Goal: Check status: Check status

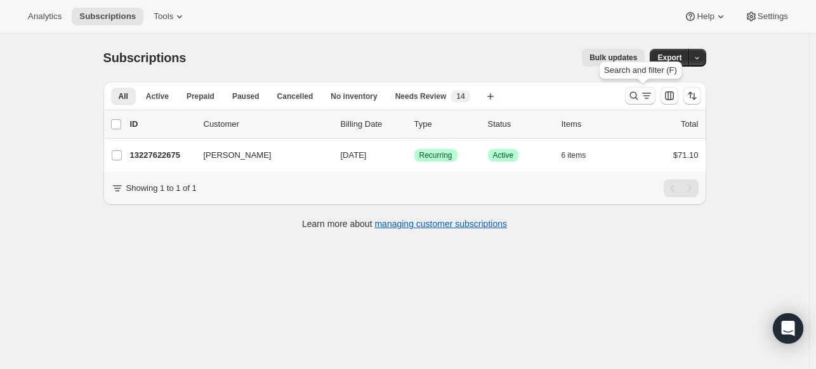
click at [631, 91] on icon "Search and filter results" at bounding box center [633, 95] width 13 height 13
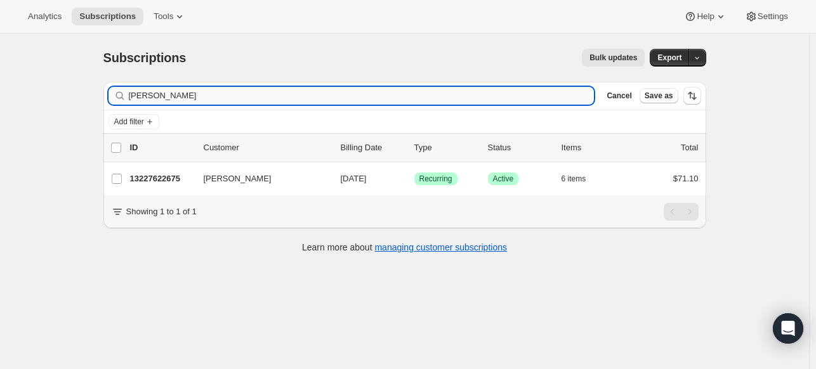
click at [325, 95] on input "[PERSON_NAME]" at bounding box center [362, 96] width 466 height 18
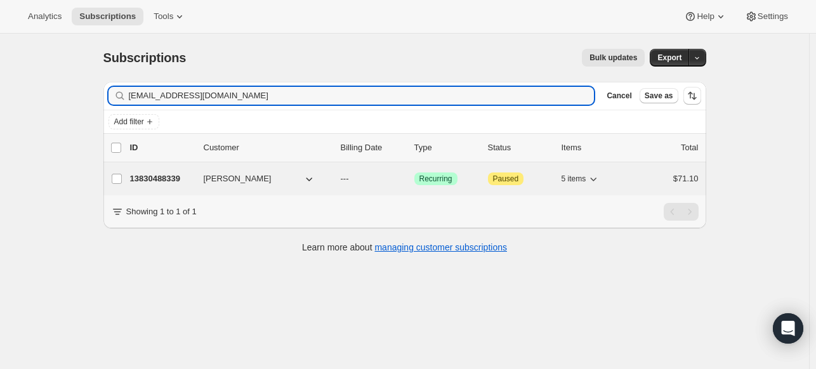
type input "[EMAIL_ADDRESS][DOMAIN_NAME]"
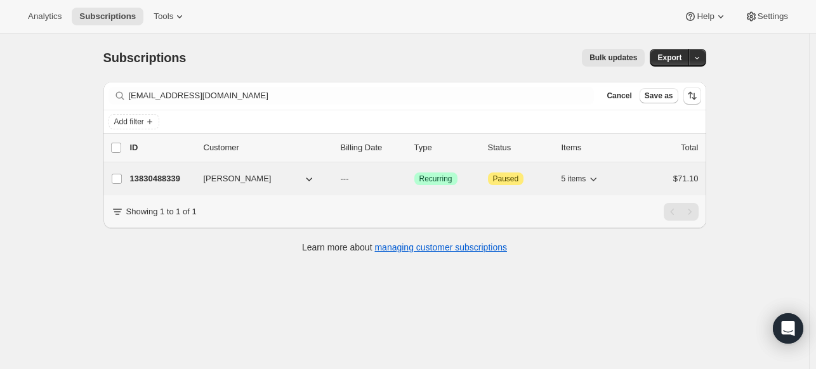
click at [155, 180] on p "13830488339" at bounding box center [161, 179] width 63 height 13
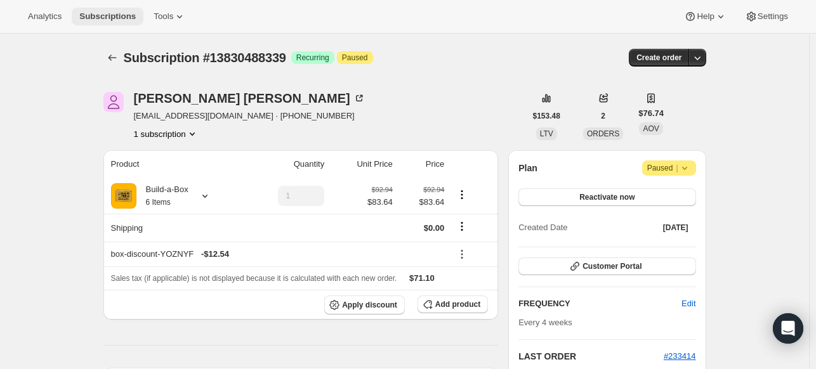
click at [131, 14] on span "Subscriptions" at bounding box center [107, 16] width 56 height 10
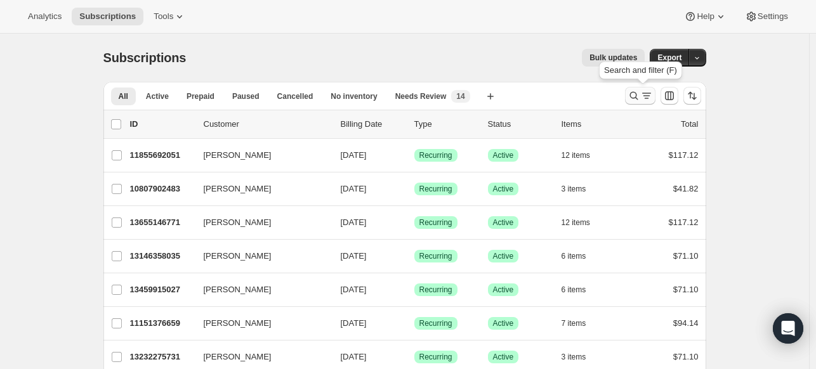
click at [642, 102] on button "Search and filter results" at bounding box center [640, 96] width 30 height 18
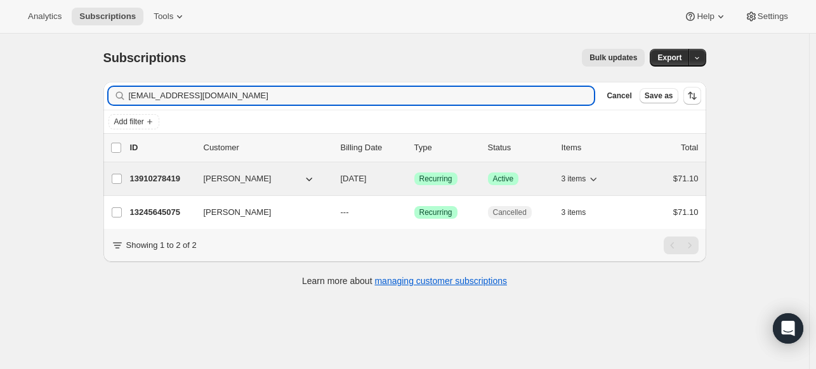
type input "[EMAIL_ADDRESS][DOMAIN_NAME]"
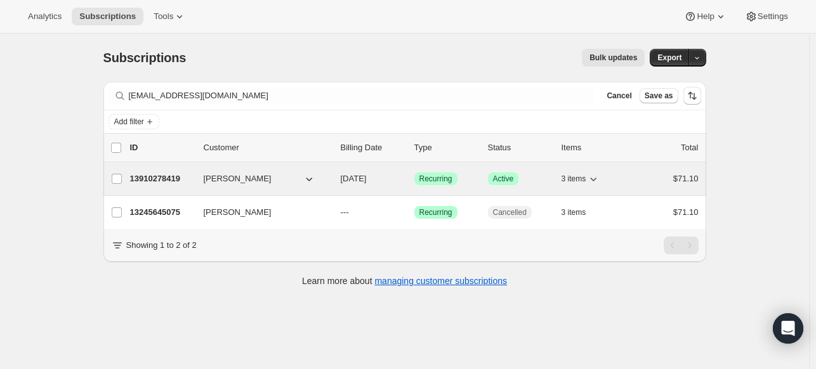
click at [153, 176] on p "13910278419" at bounding box center [161, 179] width 63 height 13
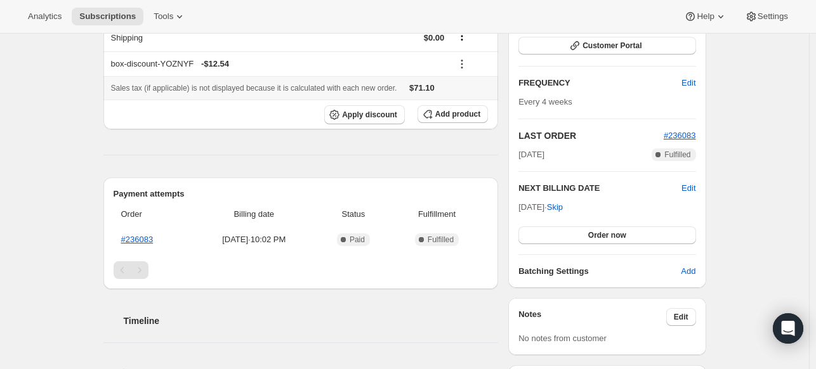
scroll to position [63, 0]
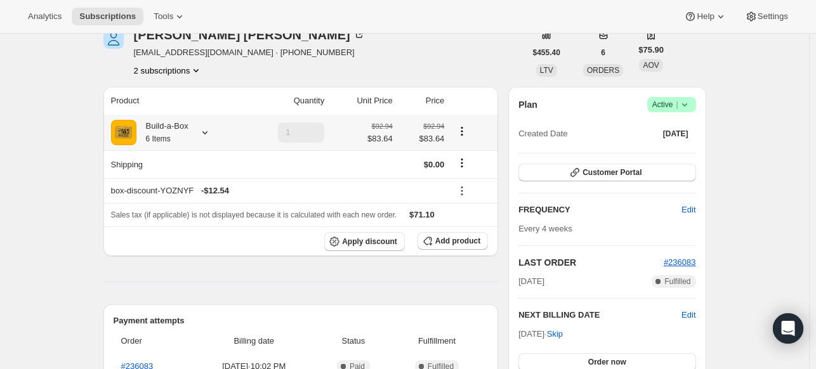
click at [211, 134] on icon at bounding box center [205, 132] width 13 height 13
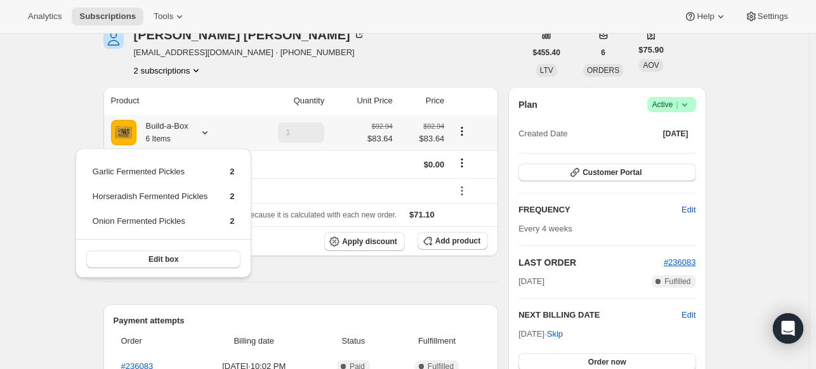
click at [211, 134] on icon at bounding box center [205, 132] width 13 height 13
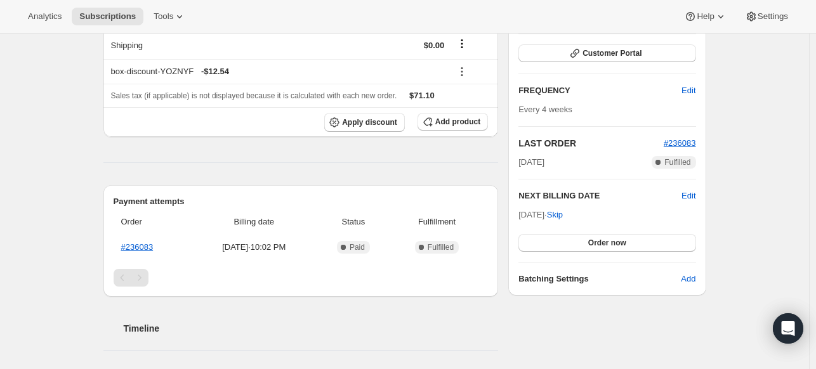
scroll to position [190, 0]
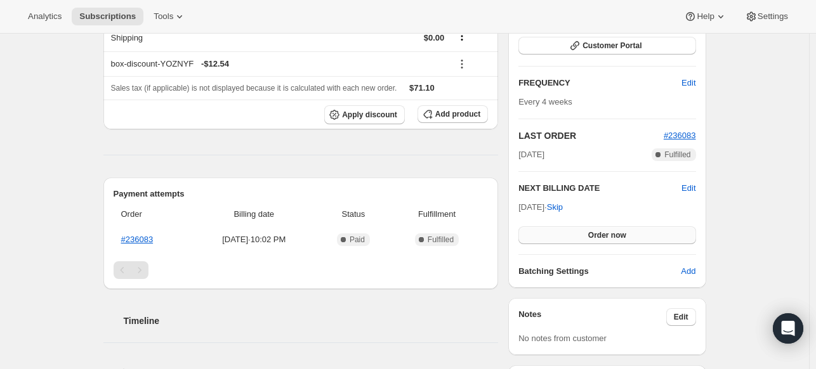
click at [626, 230] on span "Order now" at bounding box center [607, 235] width 38 height 10
click at [117, 20] on span "Subscriptions" at bounding box center [107, 16] width 56 height 10
